Goal: Task Accomplishment & Management: Use online tool/utility

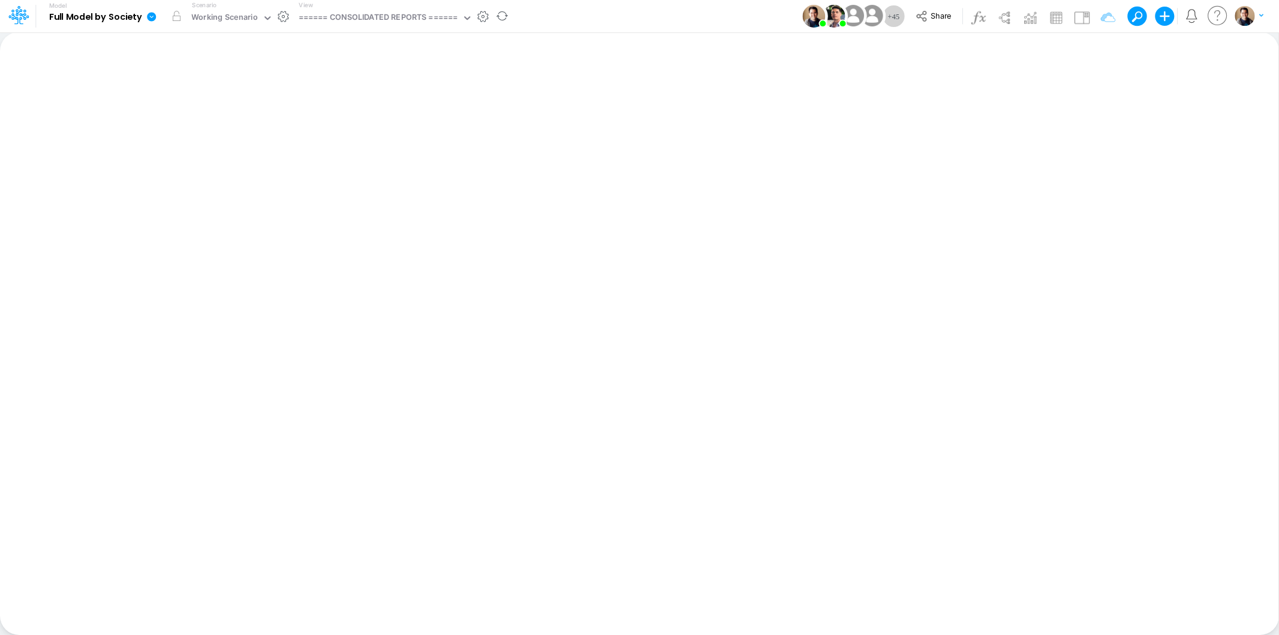
click at [152, 16] on icon at bounding box center [151, 16] width 11 height 11
click at [189, 130] on button "View model info" at bounding box center [212, 124] width 128 height 19
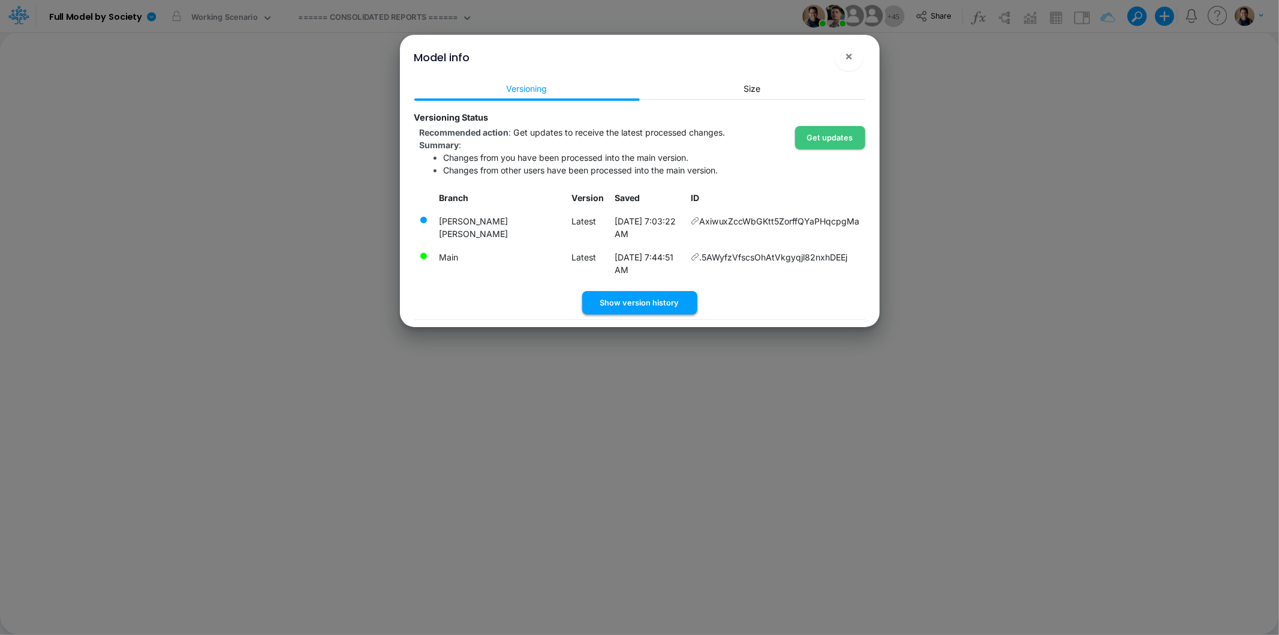
click at [632, 291] on button "Show version history" at bounding box center [639, 302] width 115 height 23
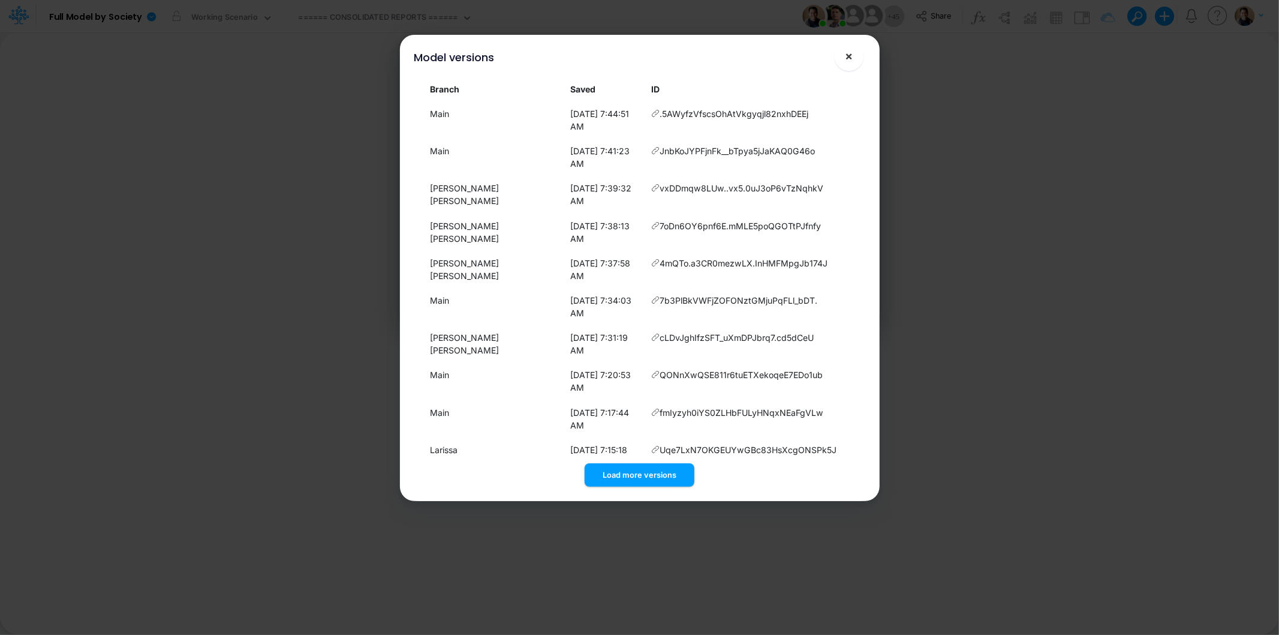
click at [854, 57] on button "×" at bounding box center [849, 56] width 29 height 29
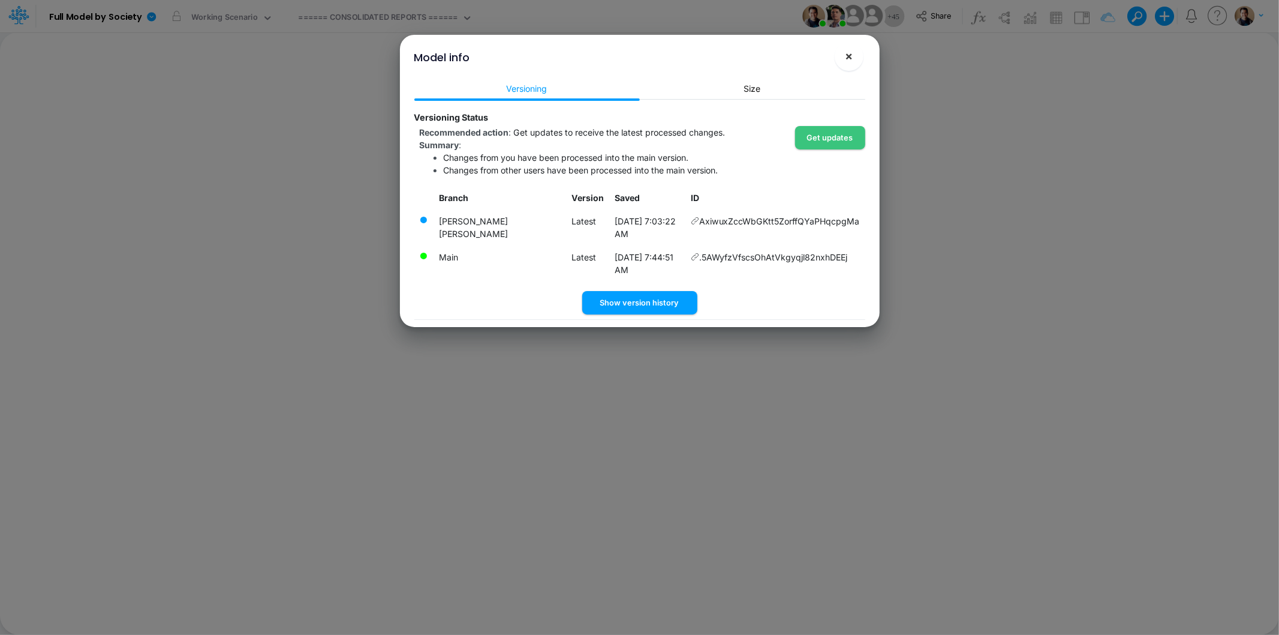
click at [850, 50] on span "×" at bounding box center [849, 56] width 8 height 14
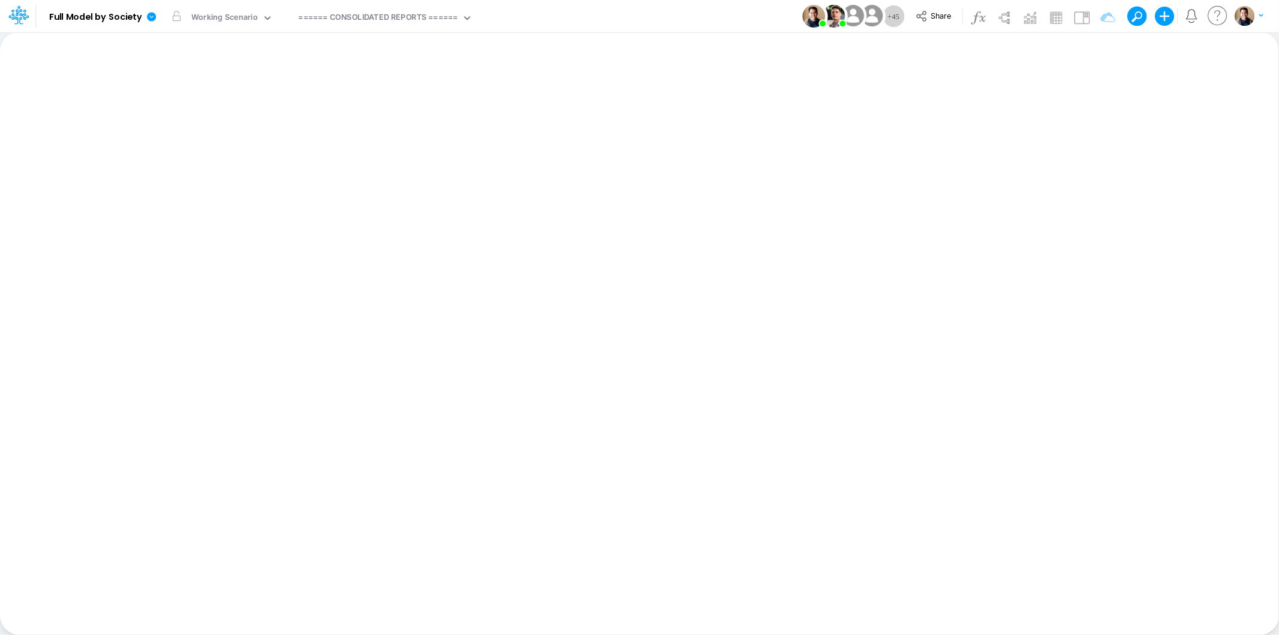
click at [618, 18] on div "Model Full Model by Society Edit model settings Duplicate Import QuickBooks Qui…" at bounding box center [640, 16] width 1152 height 32
click at [239, 19] on div "Working Scenario" at bounding box center [224, 18] width 67 height 14
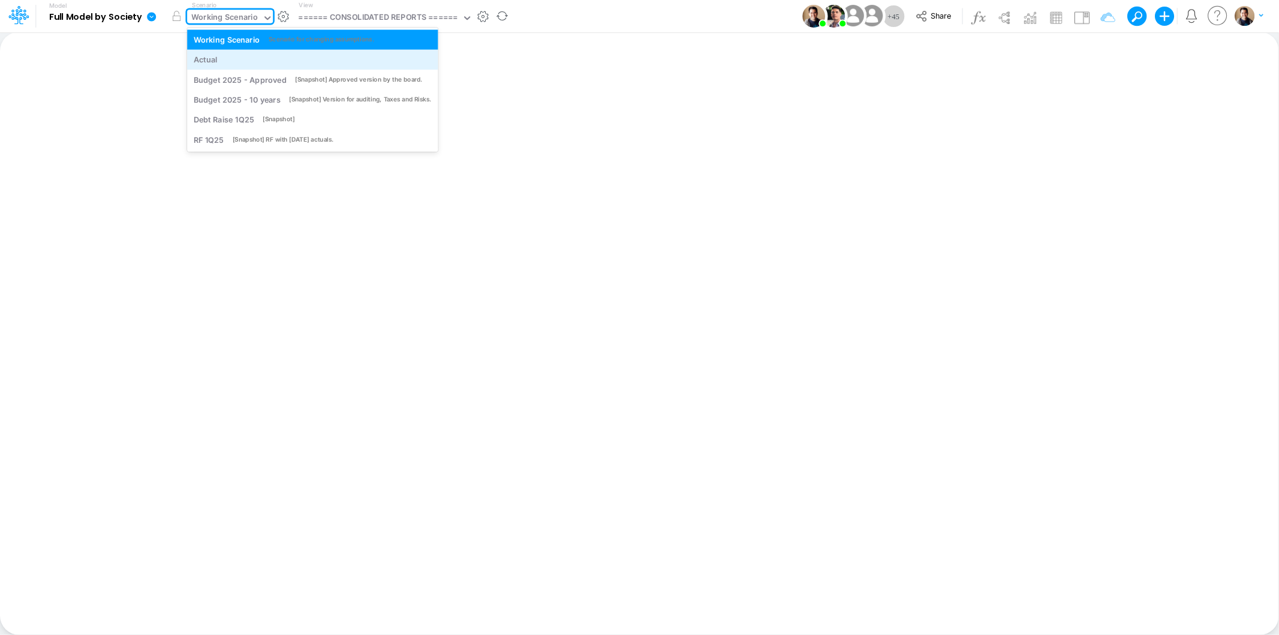
click at [219, 56] on div "Actual" at bounding box center [313, 59] width 238 height 11
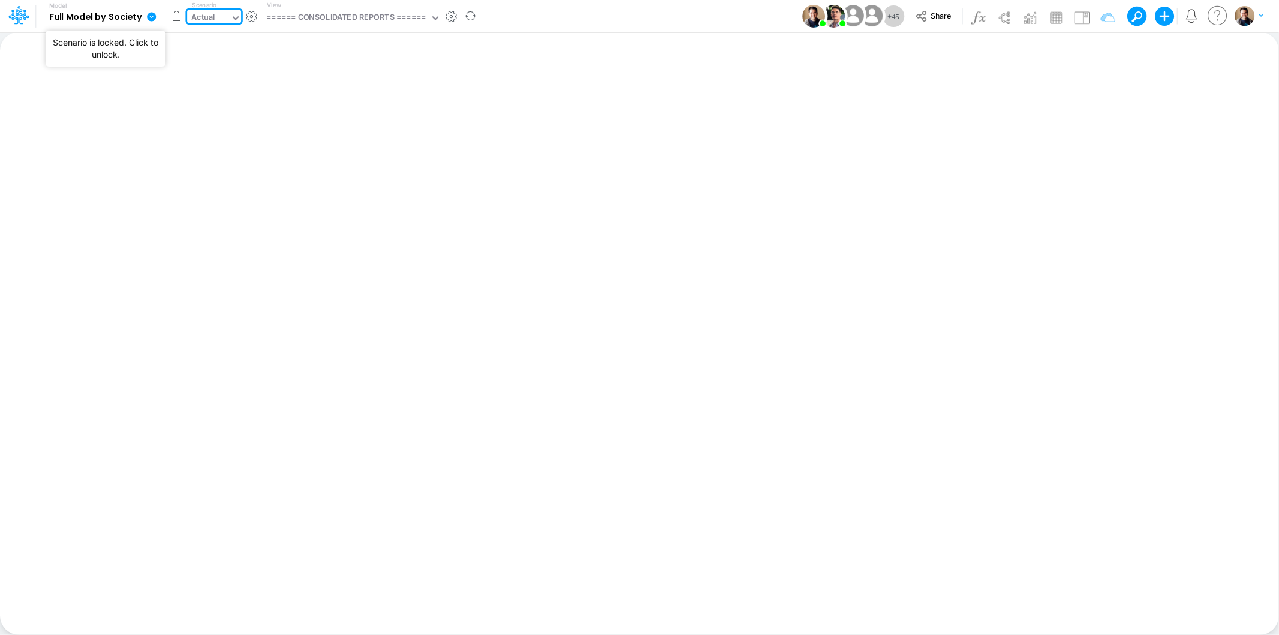
click at [174, 19] on button "button" at bounding box center [177, 16] width 22 height 22
click at [604, 19] on div "Model Full Model by Society Edit model settings Duplicate Import QuickBooks Qui…" at bounding box center [640, 16] width 1152 height 32
click at [145, 10] on link at bounding box center [154, 16] width 24 height 31
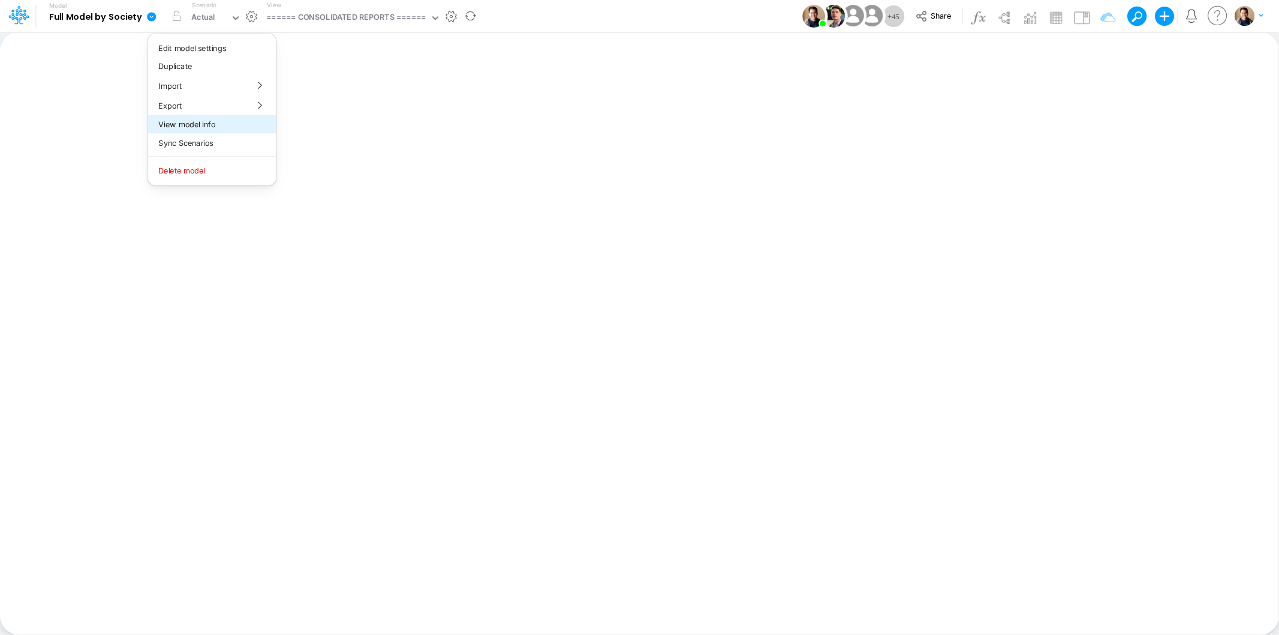
click at [221, 122] on button "View model info" at bounding box center [212, 124] width 128 height 19
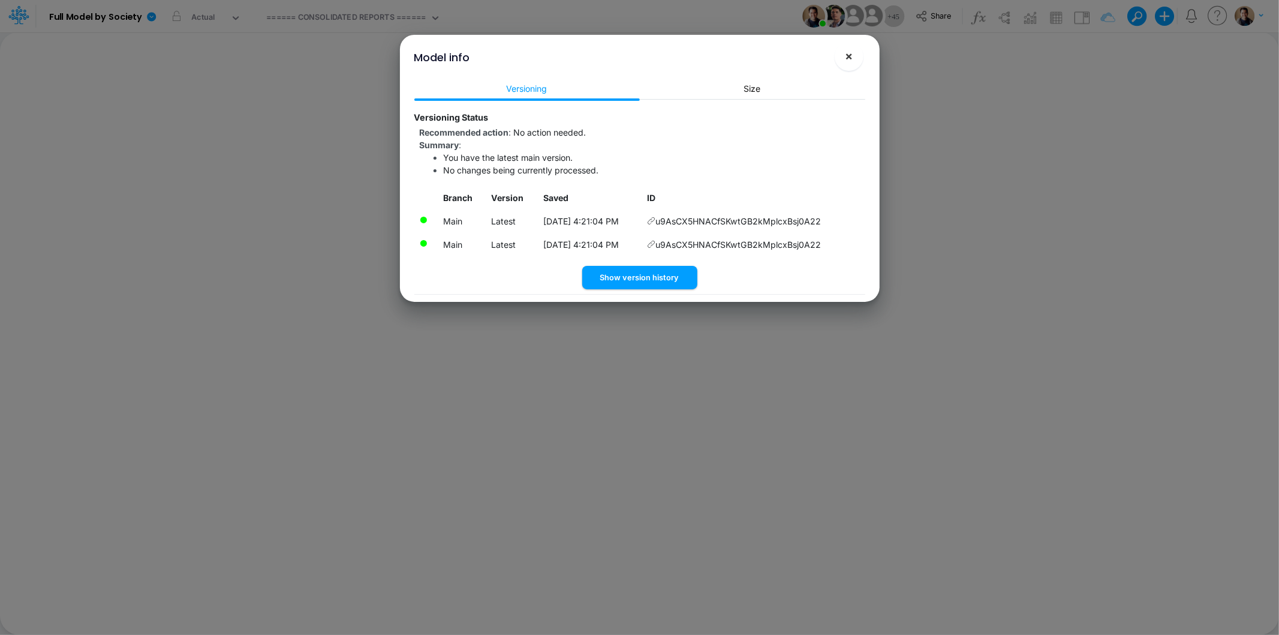
click at [856, 58] on button "×" at bounding box center [849, 56] width 29 height 29
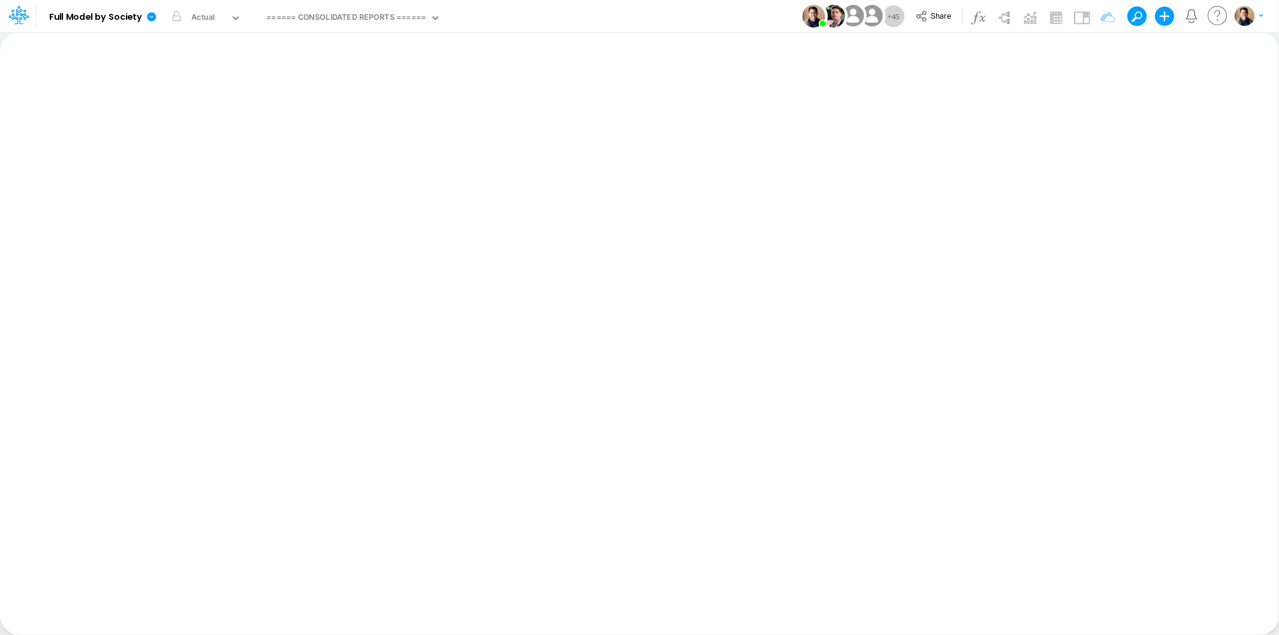
click at [591, 11] on div "Model Full Model by Society Edit model settings Duplicate Import QuickBooks Qui…" at bounding box center [640, 16] width 1152 height 32
